Goal: Information Seeking & Learning: Check status

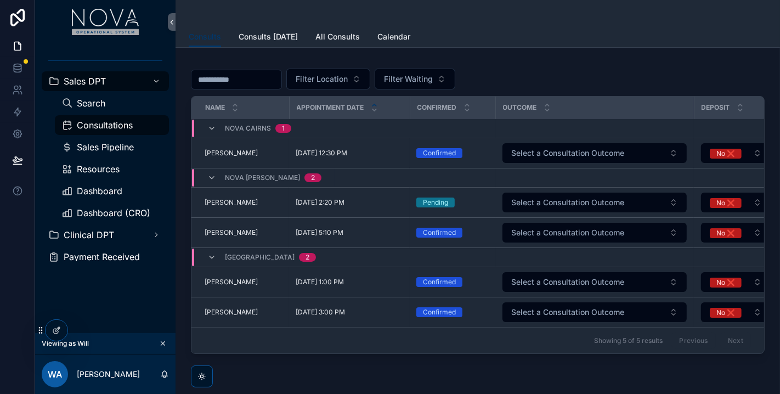
click at [740, 0] on div "scrollable content" at bounding box center [478, 13] width 578 height 26
click at [103, 207] on div "Dashboard (CRO)" at bounding box center [111, 213] width 101 height 18
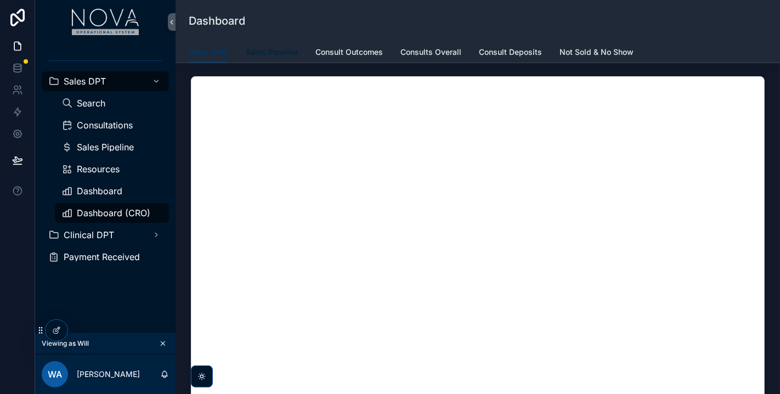
drag, startPoint x: 287, startPoint y: 52, endPoint x: 285, endPoint y: 57, distance: 5.7
click at [286, 52] on span "Sales Pipeline" at bounding box center [272, 52] width 52 height 11
click at [348, 54] on span "Consult Outcomes" at bounding box center [348, 52] width 67 height 11
click at [440, 52] on span "Consults Overall" at bounding box center [430, 52] width 61 height 11
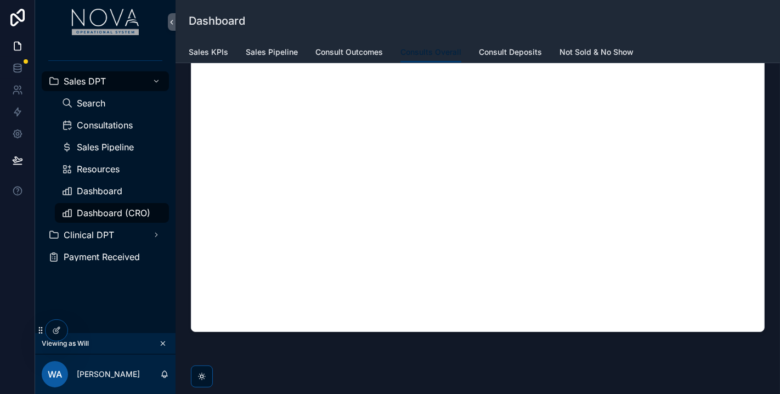
scroll to position [70, 0]
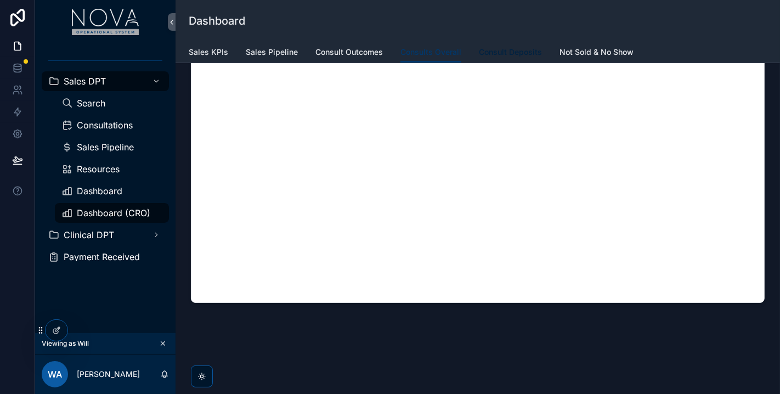
click at [506, 55] on span "Consult Deposits" at bounding box center [510, 52] width 63 height 11
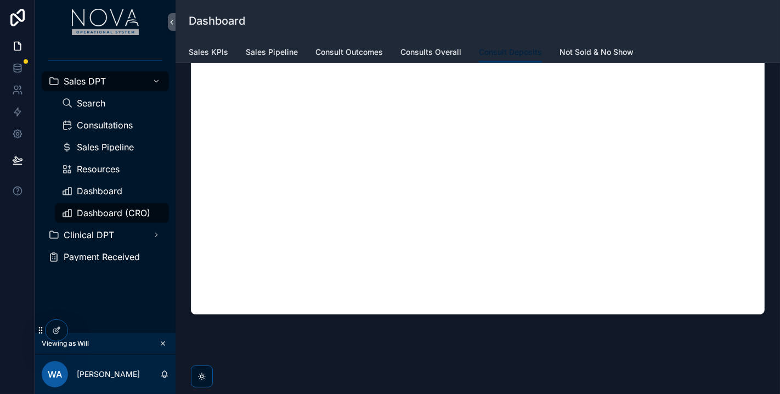
scroll to position [169, 0]
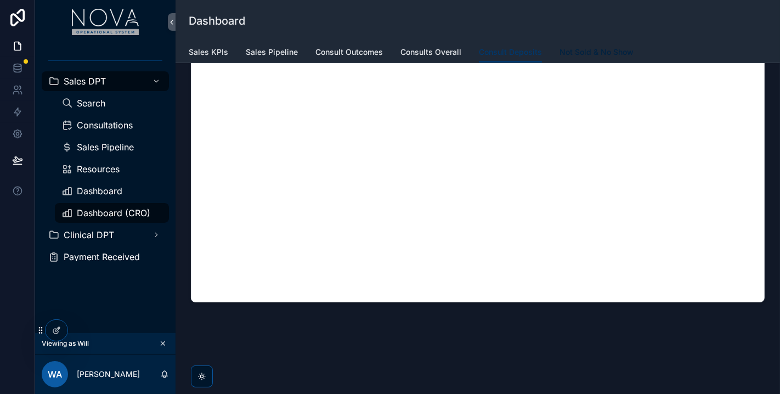
click at [600, 52] on span "Not Sold & No Show" at bounding box center [596, 52] width 74 height 11
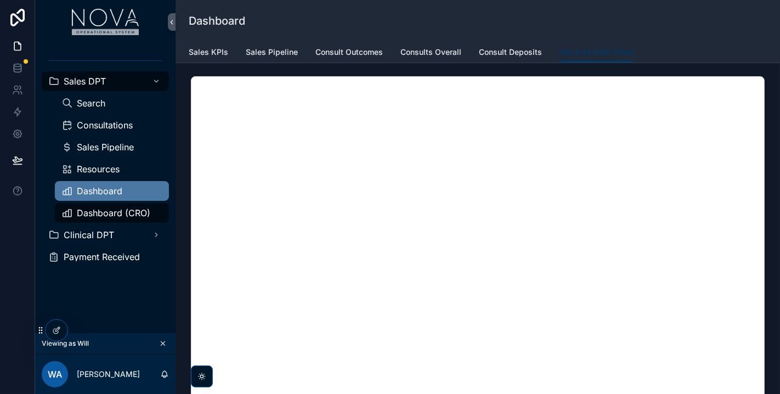
click at [89, 184] on div "Dashboard" at bounding box center [111, 191] width 101 height 18
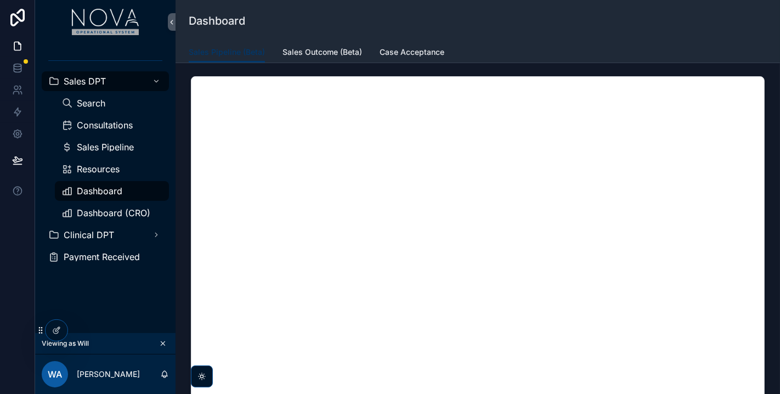
scroll to position [169, 0]
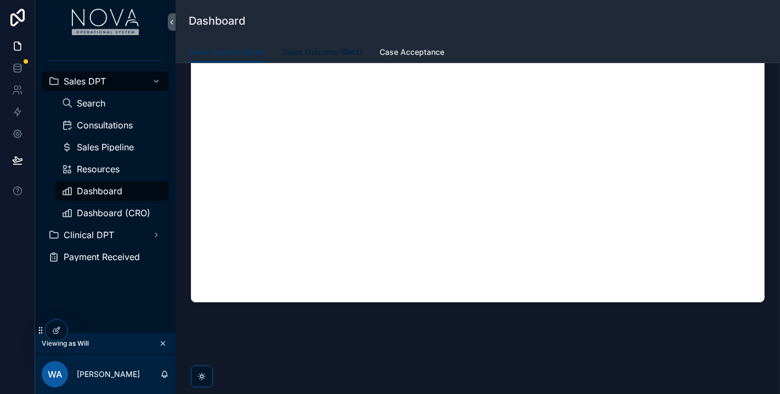
click at [322, 53] on span "Sales Outcome (Beta)" at bounding box center [322, 52] width 80 height 11
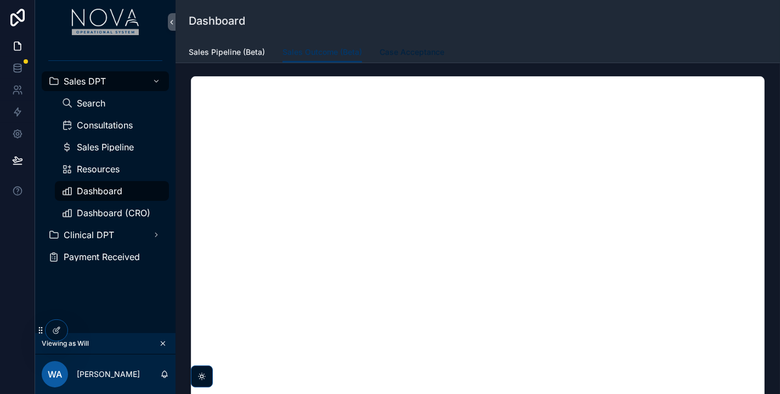
click at [412, 55] on span "Case Acceptance" at bounding box center [411, 52] width 65 height 11
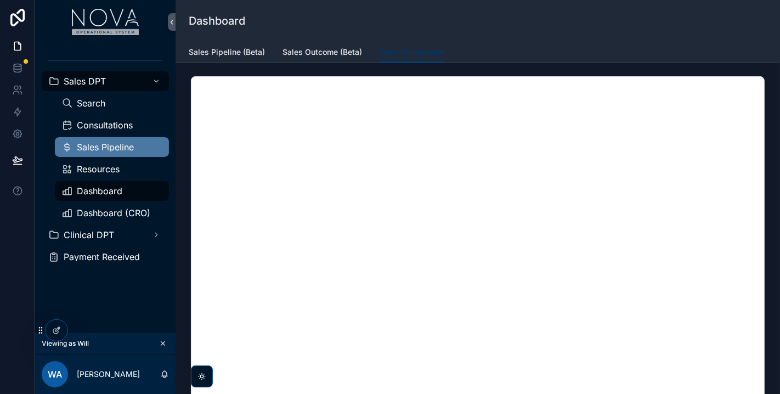
click at [110, 144] on span "Sales Pipeline" at bounding box center [105, 147] width 57 height 9
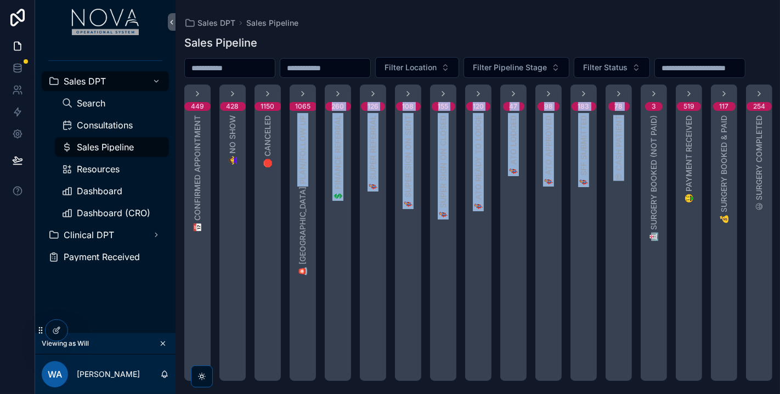
drag, startPoint x: 299, startPoint y: 373, endPoint x: 608, endPoint y: 377, distance: 308.7
click at [608, 377] on div "449 📅 Confirmed Appointment 428 🙅‍♀️ No Show 1150 🛑 Canceled 1065 🚨 [GEOGRAPHIC…" at bounding box center [477, 232] width 604 height 296
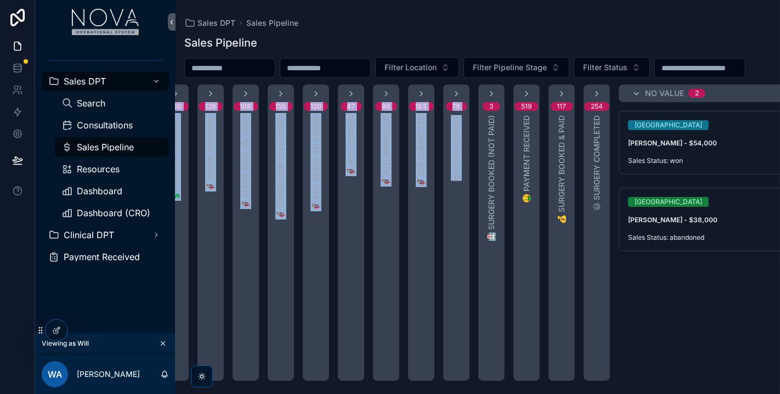
scroll to position [0, 185]
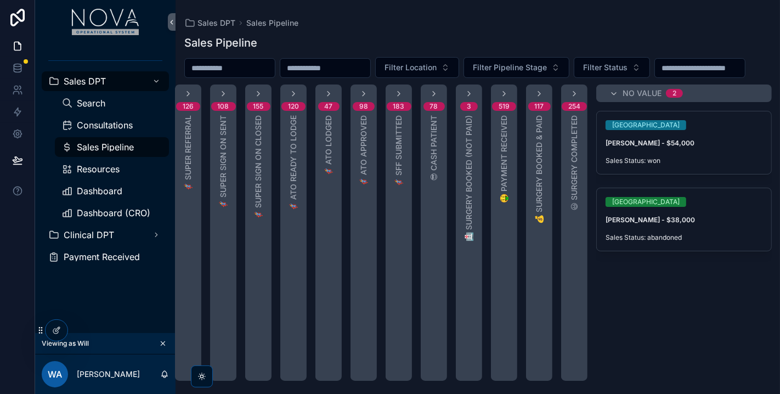
click at [736, 331] on div "[GEOGRAPHIC_DATA][PERSON_NAME] - $54,000 Sales Status: won New Task Nova Perth …" at bounding box center [683, 246] width 175 height 270
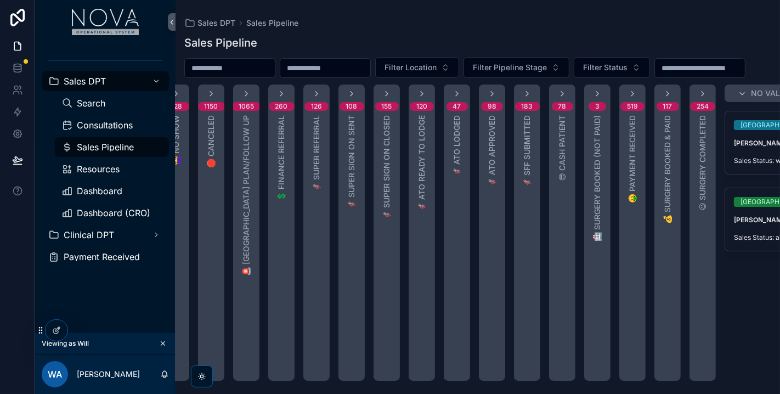
scroll to position [0, 0]
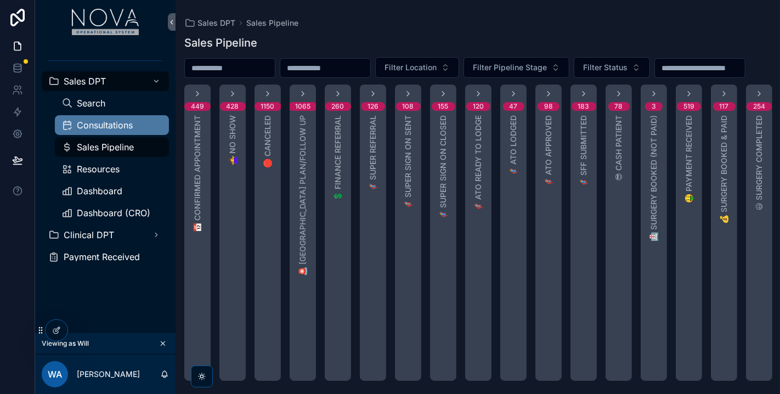
click at [97, 130] on div "Consultations" at bounding box center [111, 125] width 101 height 18
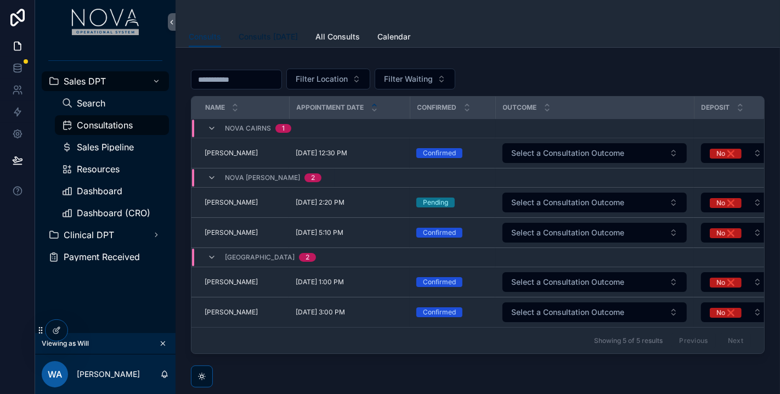
click at [265, 44] on link "Consults [DATE]" at bounding box center [268, 38] width 59 height 22
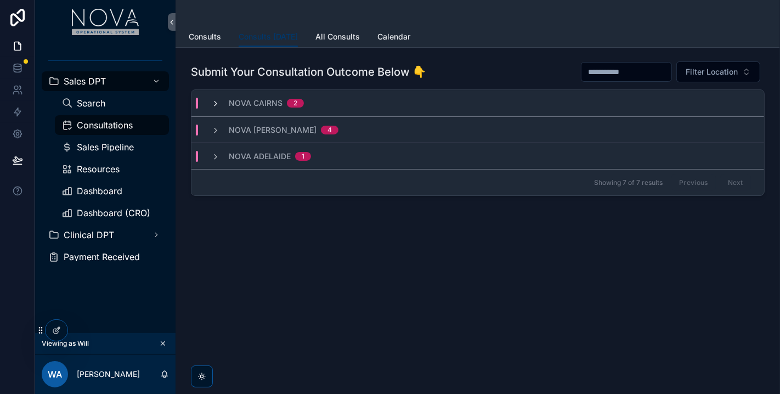
click at [217, 100] on icon "scrollable content" at bounding box center [215, 103] width 9 height 9
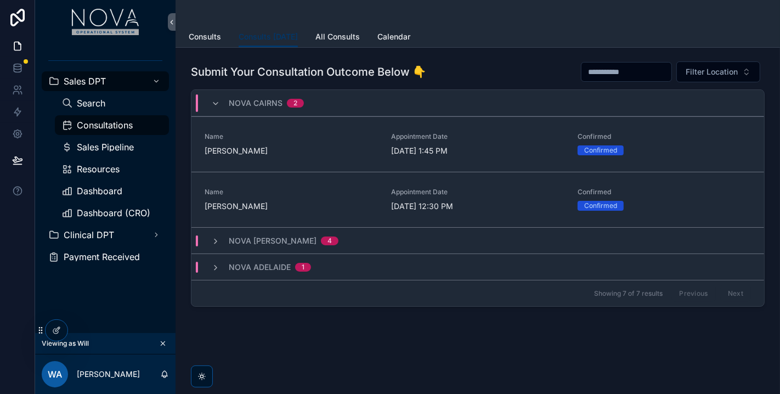
click at [214, 235] on div "Nova [PERSON_NAME] 4" at bounding box center [274, 240] width 127 height 11
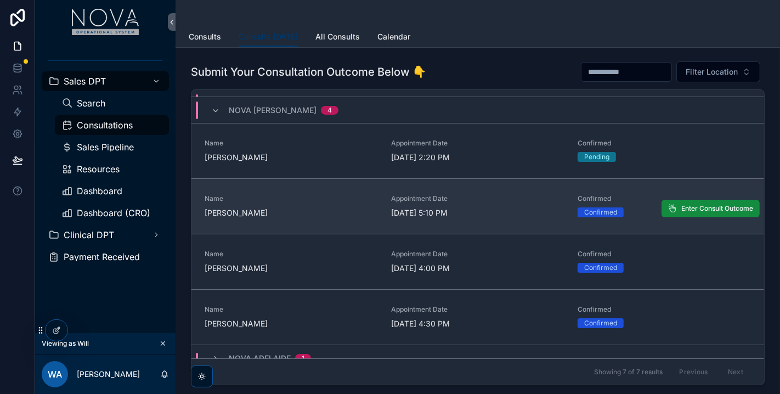
scroll to position [141, 0]
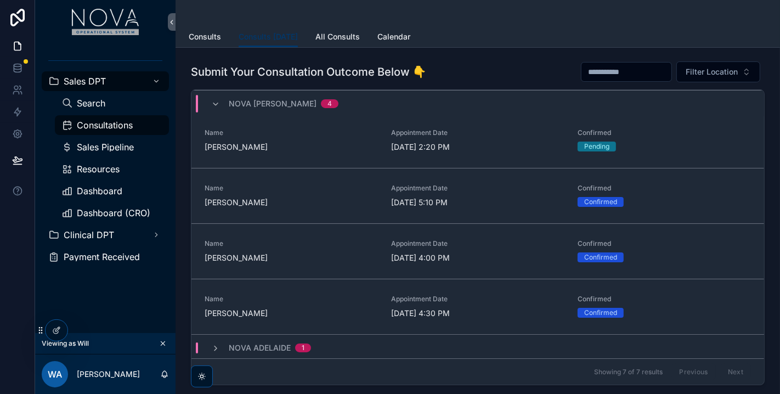
click at [218, 342] on div "Nova Adelaide 1" at bounding box center [261, 347] width 100 height 11
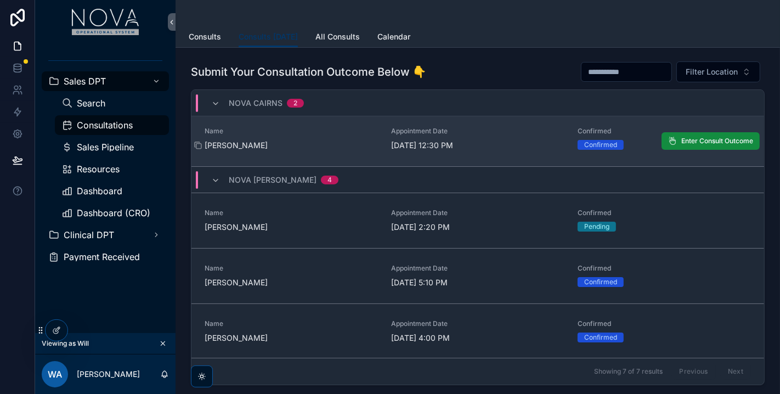
scroll to position [122, 0]
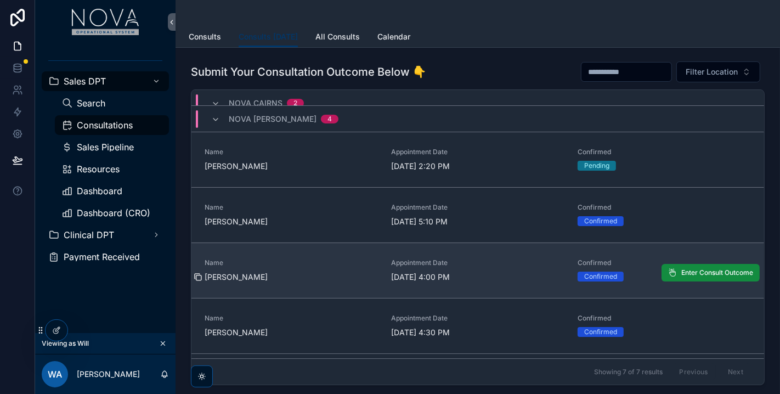
click at [202, 274] on icon "scrollable content" at bounding box center [198, 277] width 9 height 9
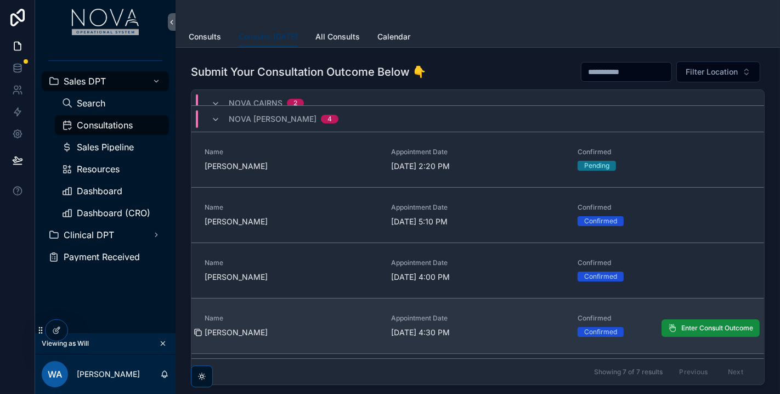
click at [200, 332] on icon "scrollable content" at bounding box center [198, 332] width 9 height 9
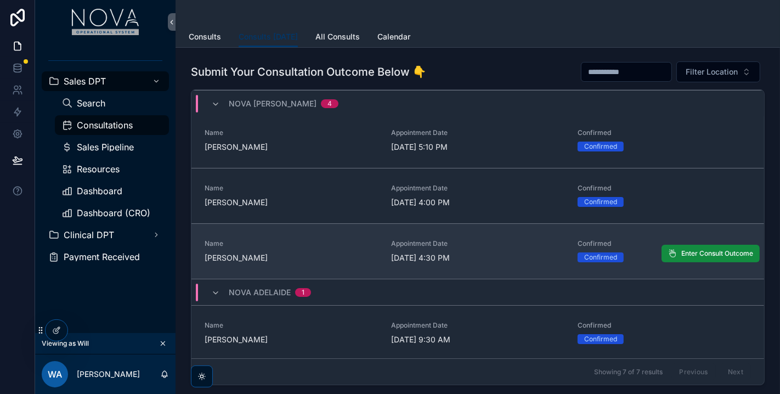
scroll to position [135, 0]
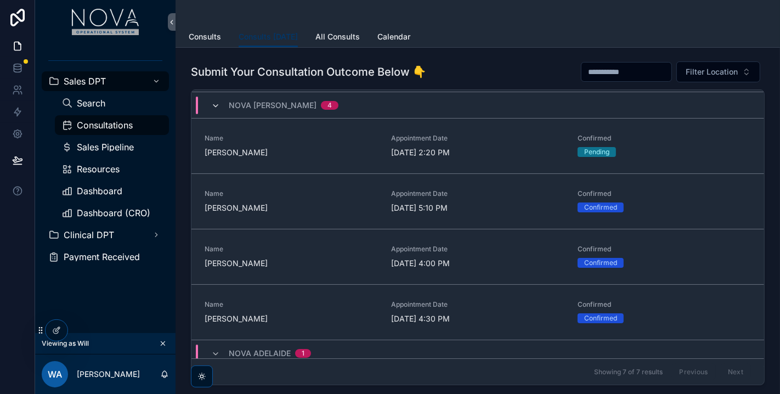
click at [217, 107] on icon "scrollable content" at bounding box center [215, 105] width 9 height 9
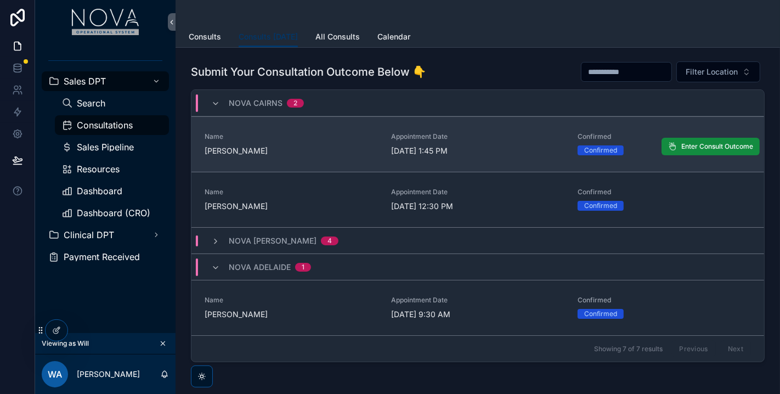
scroll to position [0, 0]
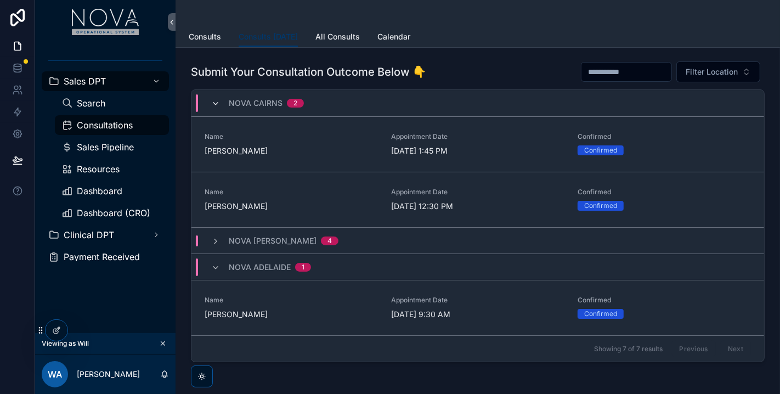
click at [215, 103] on icon "scrollable content" at bounding box center [215, 103] width 9 height 9
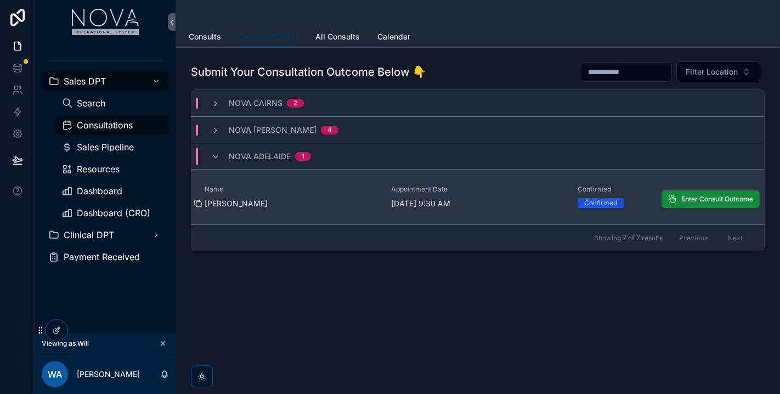
click at [197, 205] on icon "scrollable content" at bounding box center [198, 203] width 9 height 9
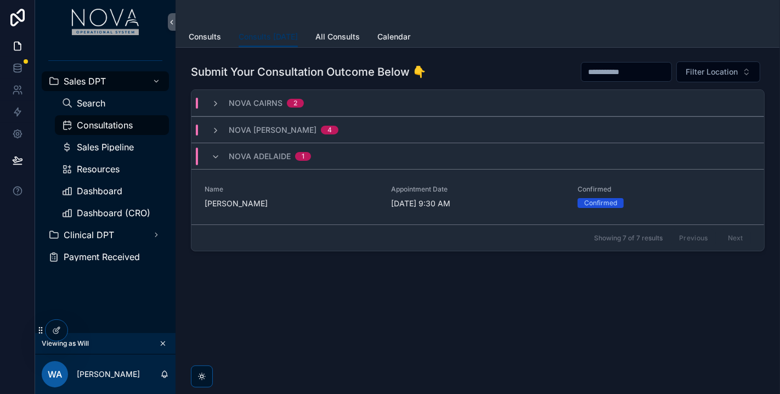
click at [462, 348] on div "Consults [DATE] Consults Consults [DATE] All Consults Calendar Submit Your Cons…" at bounding box center [477, 197] width 604 height 394
